Goal: Task Accomplishment & Management: Use online tool/utility

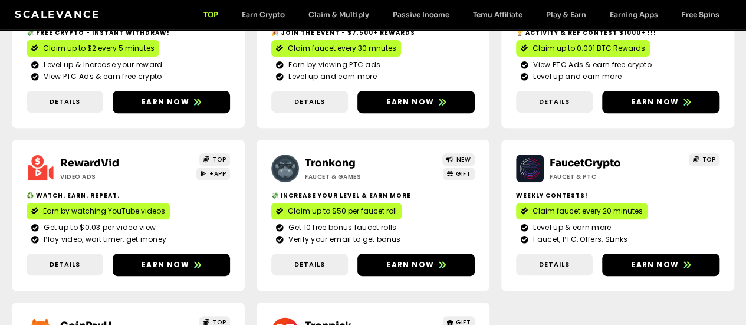
scroll to position [236, 0]
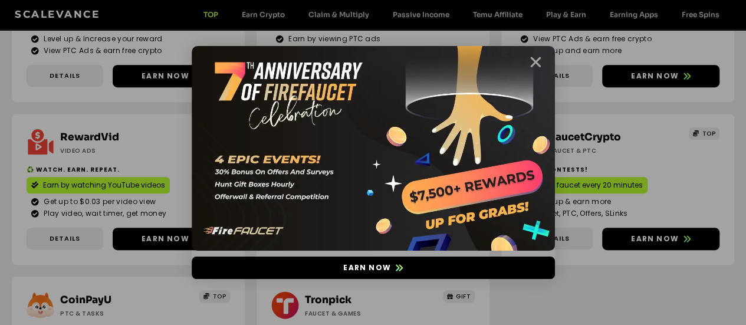
click at [536, 61] on icon "Close" at bounding box center [535, 62] width 15 height 15
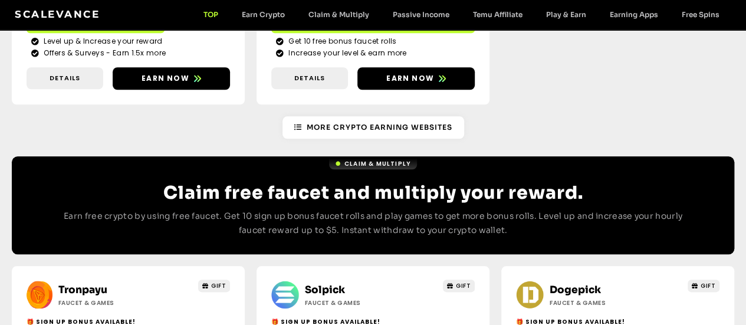
scroll to position [589, 0]
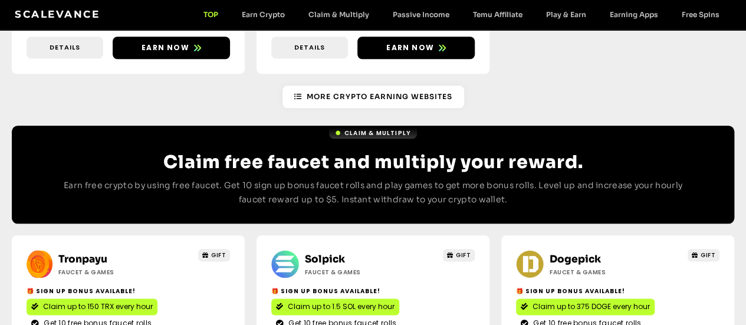
click at [288, 301] on span "Claim up to 1.5 SOL every hour" at bounding box center [341, 306] width 107 height 11
click at [532, 301] on span "Claim up to 375 DOGE every hour" at bounding box center [590, 306] width 117 height 11
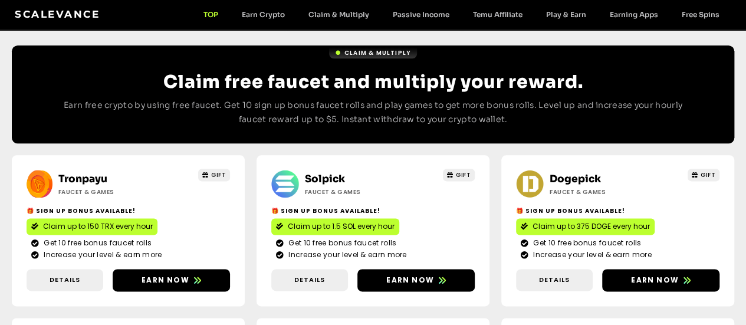
scroll to position [825, 0]
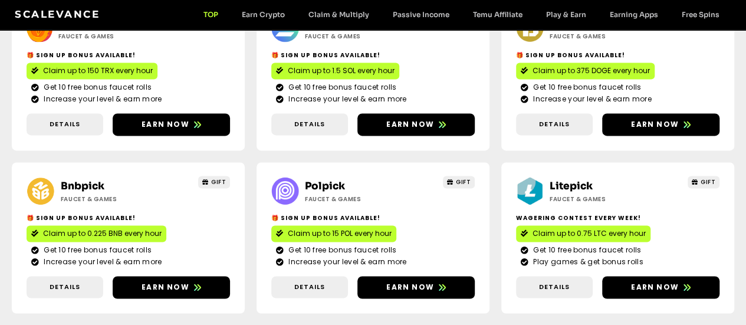
click at [532, 228] on span "Claim up to 0.75 LTC every hour" at bounding box center [588, 233] width 113 height 11
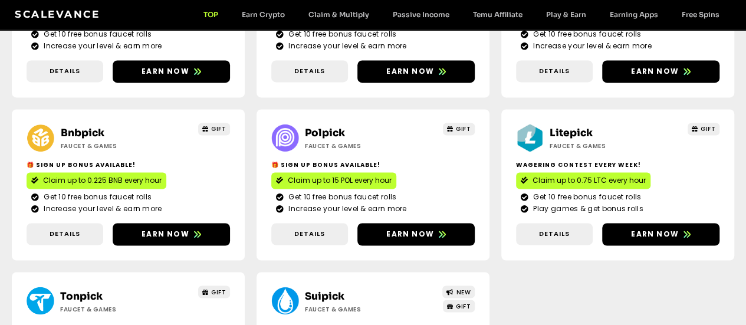
scroll to position [1120, 0]
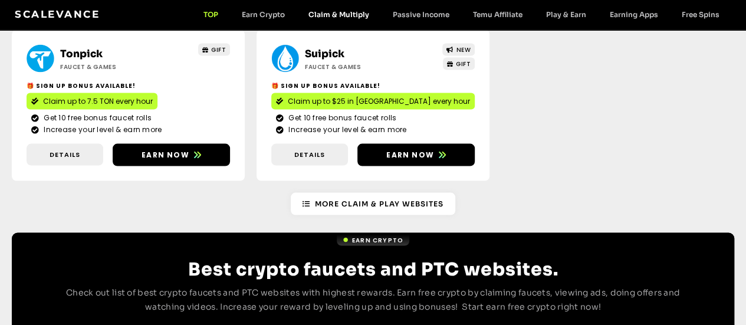
click at [339, 10] on link "Claim & Multiply" at bounding box center [338, 14] width 84 height 9
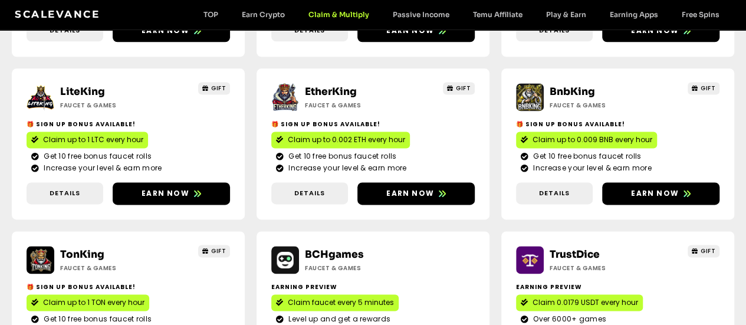
scroll to position [825, 0]
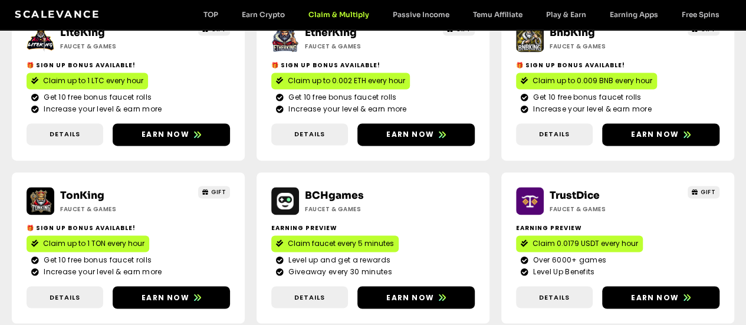
click at [532, 238] on span "Claim 0.0179 USDT every hour" at bounding box center [585, 243] width 106 height 11
